Goal: Book appointment/travel/reservation

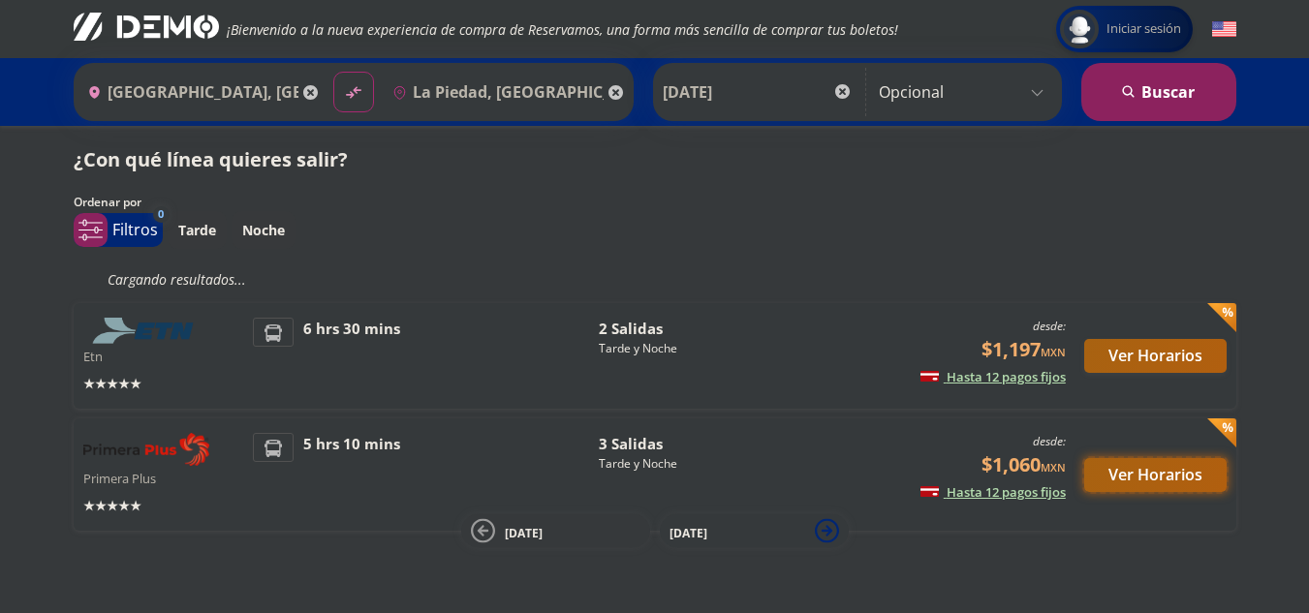
click at [1179, 476] on button "Ver Horarios" at bounding box center [1155, 475] width 142 height 34
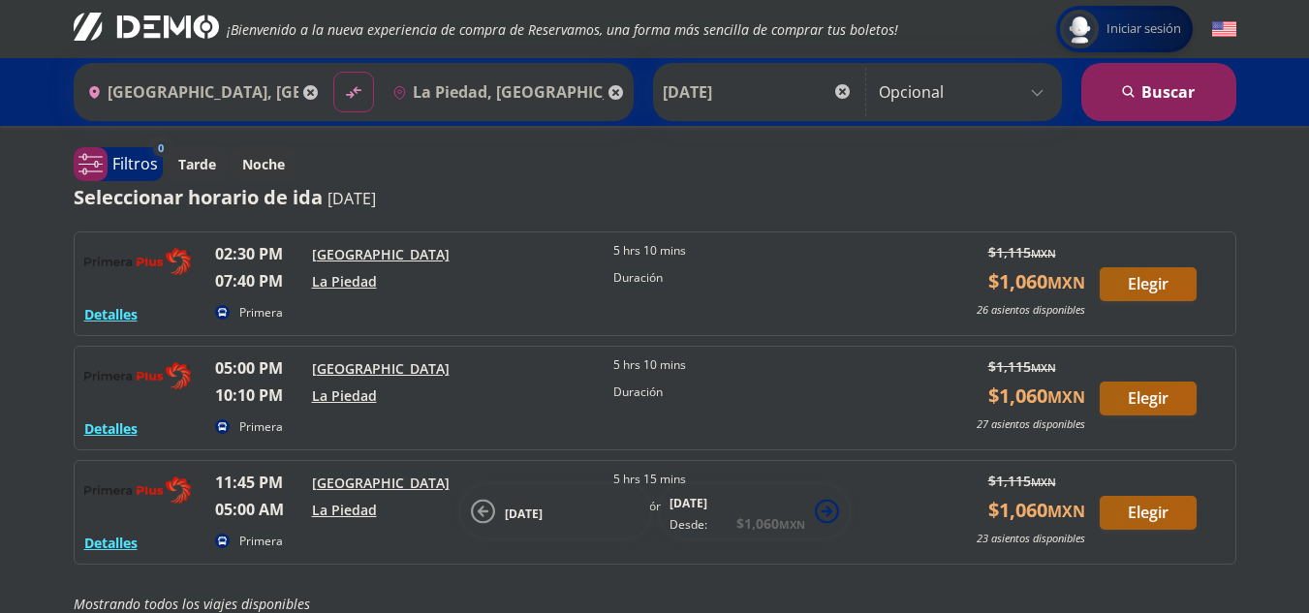
click at [207, 177] on button "Tarde" at bounding box center [197, 164] width 59 height 38
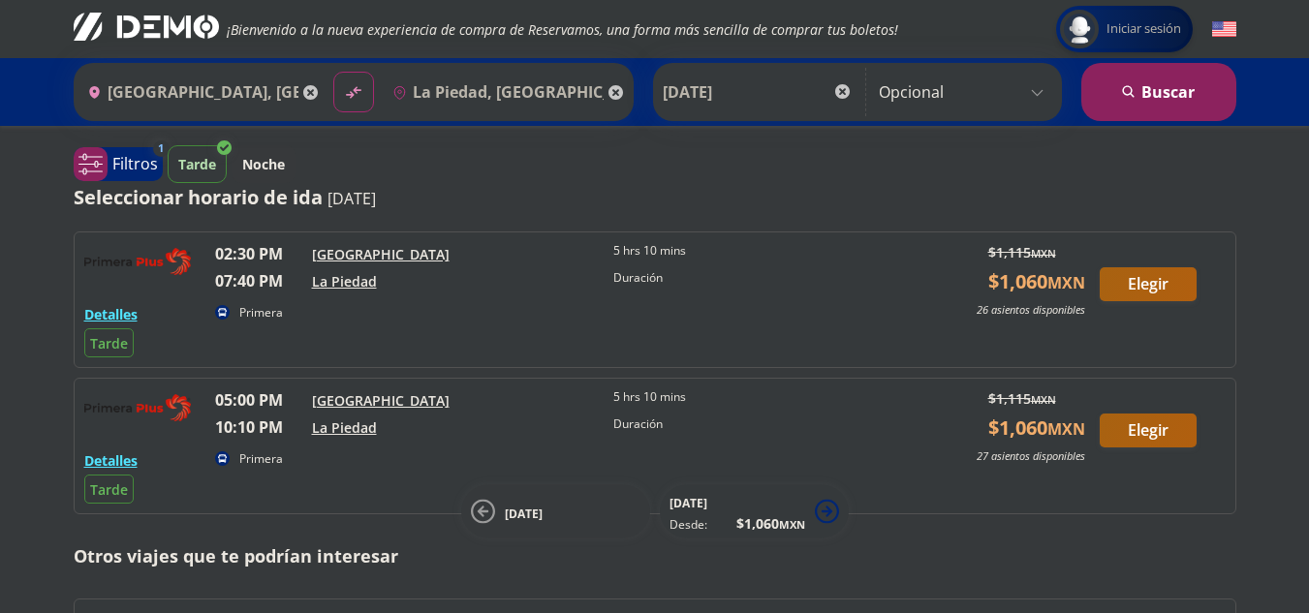
click at [207, 177] on button "Tarde" at bounding box center [197, 164] width 59 height 38
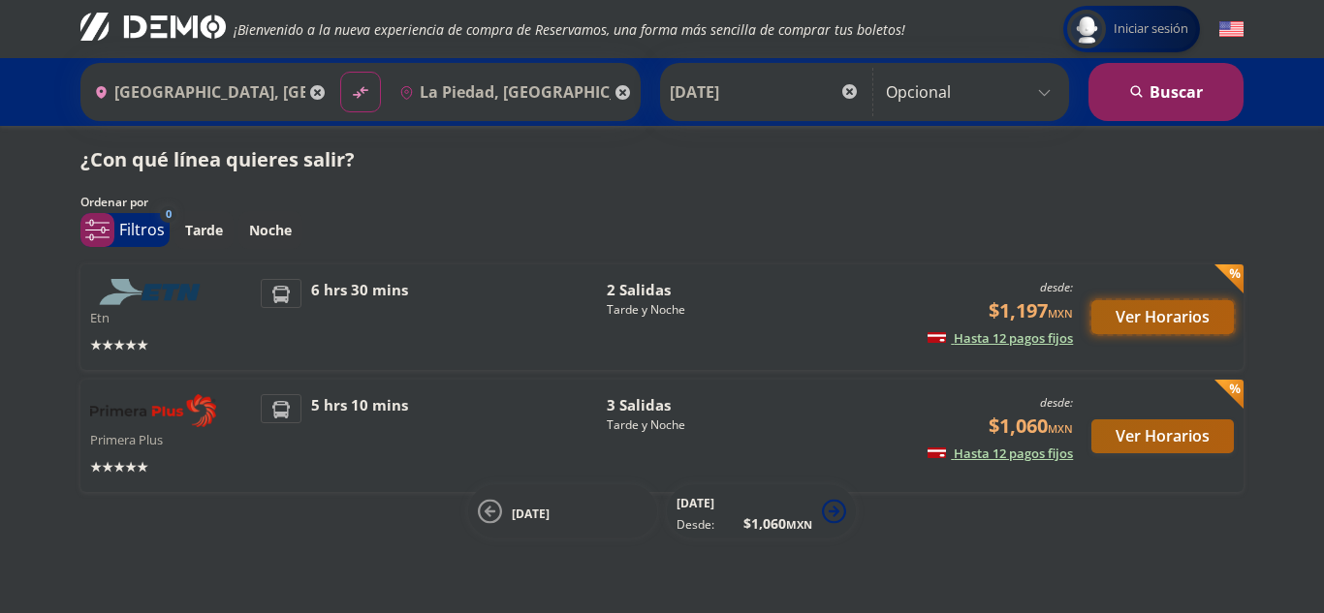
click at [1185, 320] on button "Ver Horarios" at bounding box center [1162, 317] width 142 height 34
click at [1119, 433] on button "Ver Horarios" at bounding box center [1162, 437] width 142 height 34
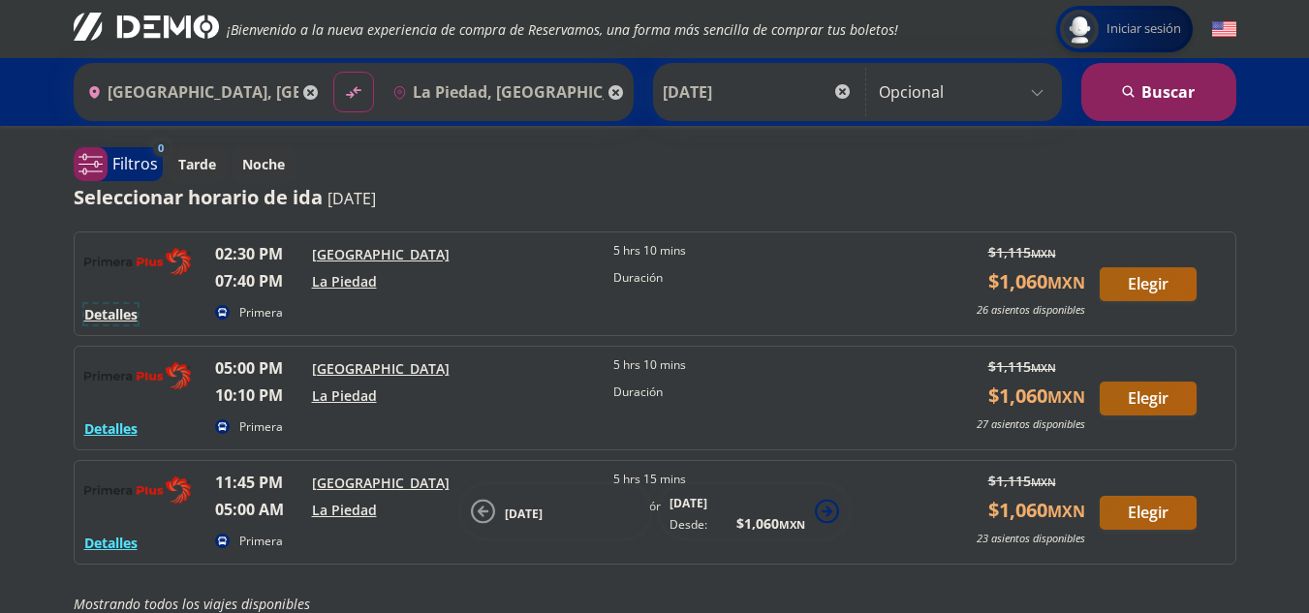
click at [122, 318] on button "Detalles" at bounding box center [110, 314] width 53 height 20
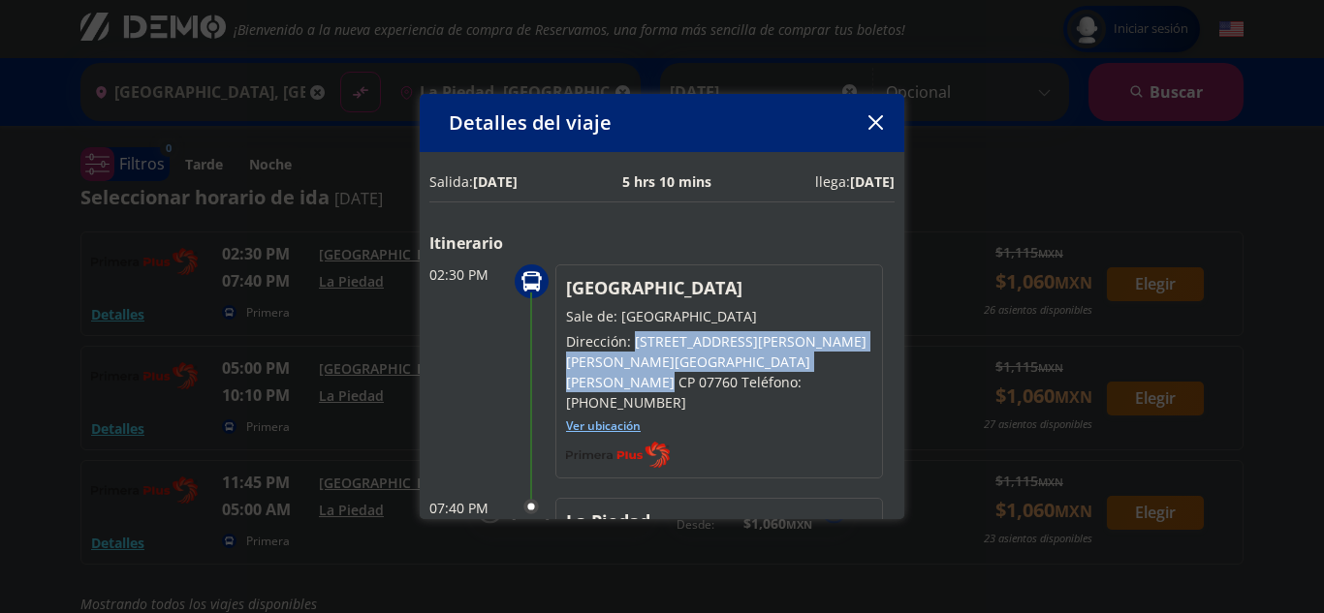
drag, startPoint x: 634, startPoint y: 338, endPoint x: 828, endPoint y: 361, distance: 195.1
click at [828, 361] on p "Dirección: [STREET_ADDRESS][PERSON_NAME] [PERSON_NAME][GEOGRAPHIC_DATA][PERSON_…" at bounding box center [719, 371] width 306 height 81
copy p "Eje Central [PERSON_NAME] #4907, Col. [PERSON_NAME][GEOGRAPHIC_DATA][PERSON_NAM…"
click at [879, 113] on button "button" at bounding box center [875, 123] width 29 height 29
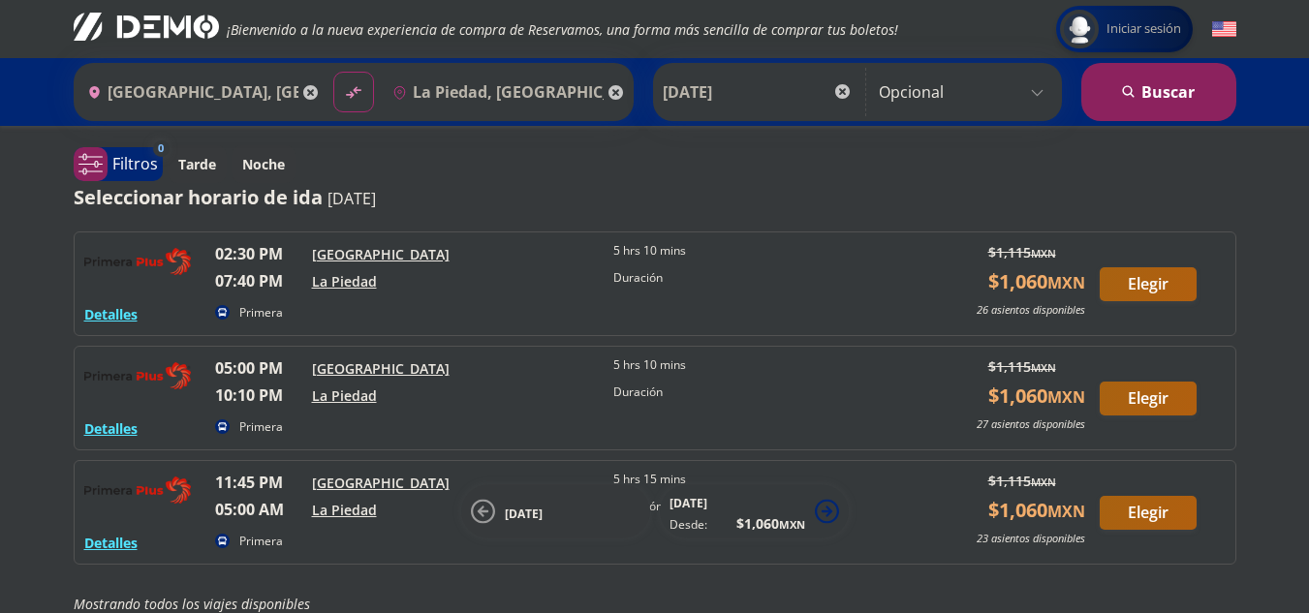
click at [929, 146] on div "Tarde Noche" at bounding box center [702, 164] width 1069 height 38
click at [123, 320] on button "Detalles" at bounding box center [110, 314] width 53 height 20
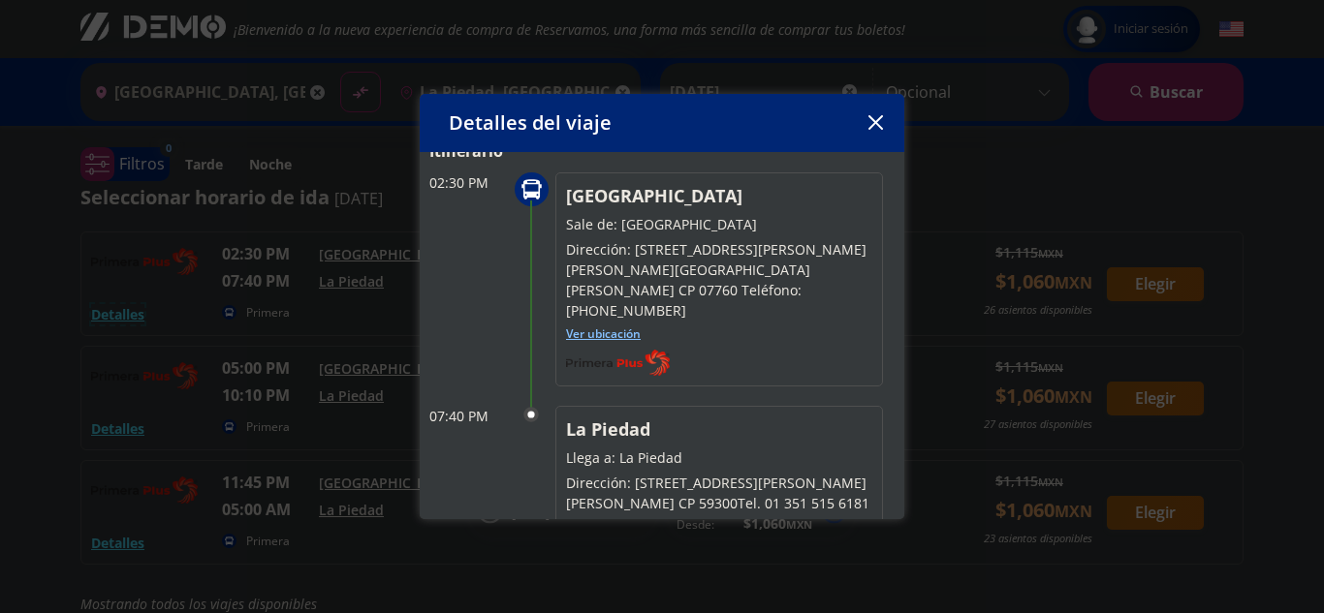
scroll to position [86, 0]
